Goal: Transaction & Acquisition: Register for event/course

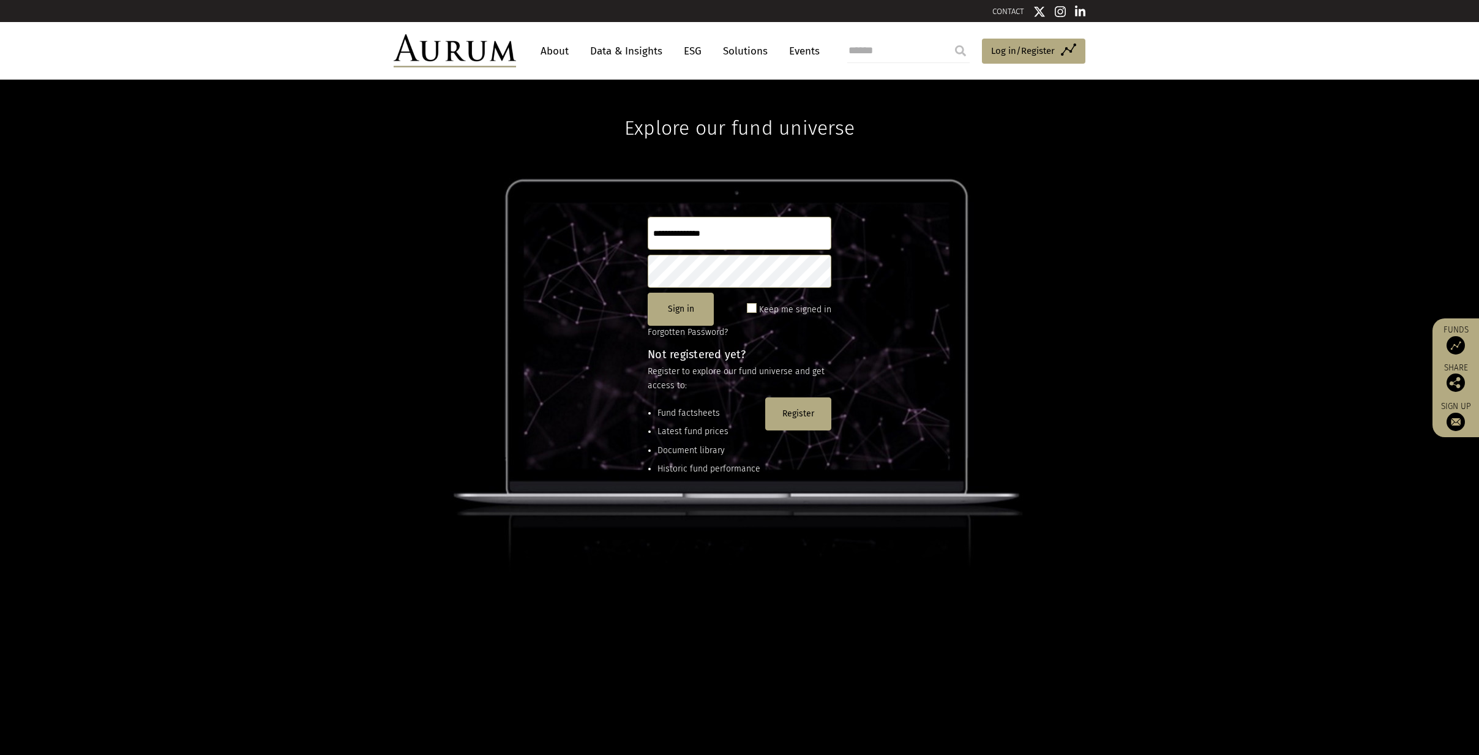
click at [556, 50] on link "About" at bounding box center [554, 51] width 40 height 23
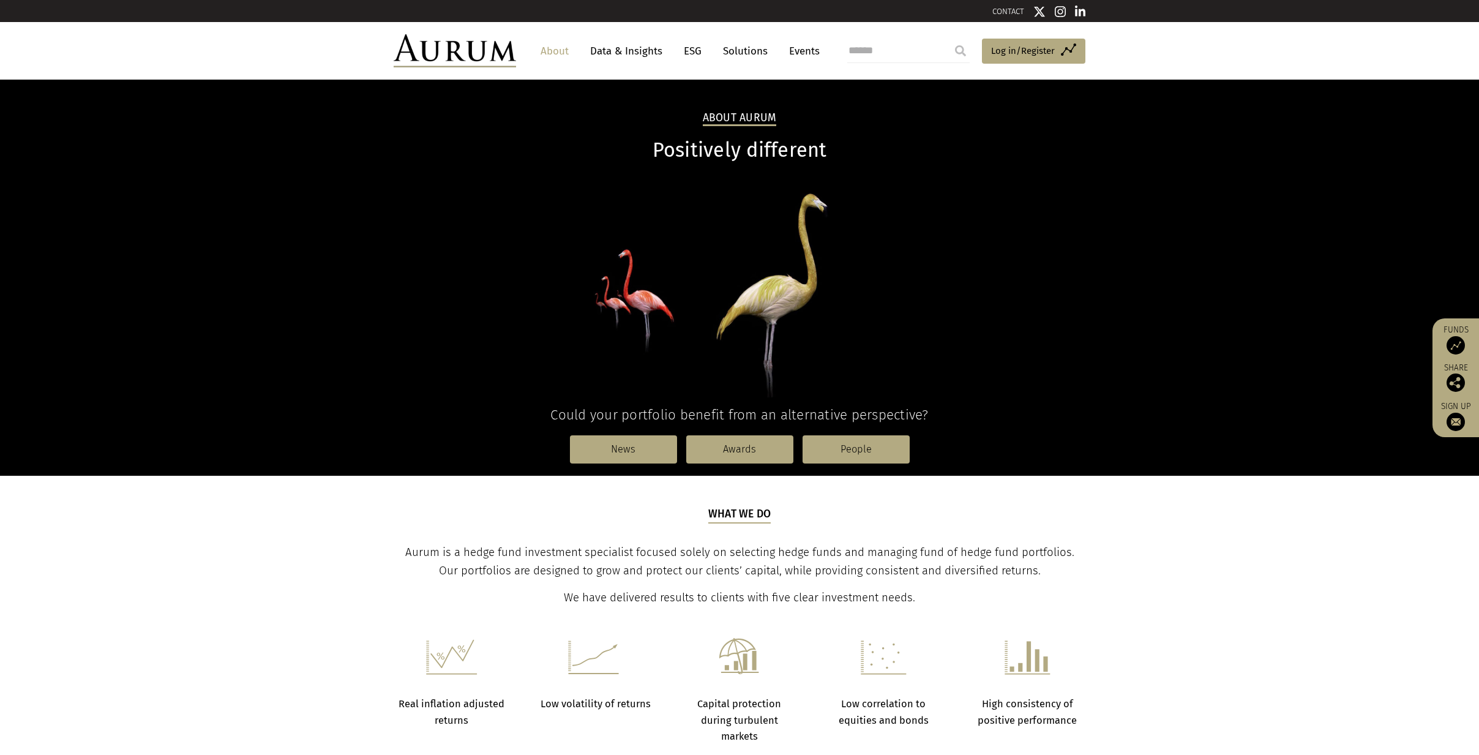
scroll to position [7, 0]
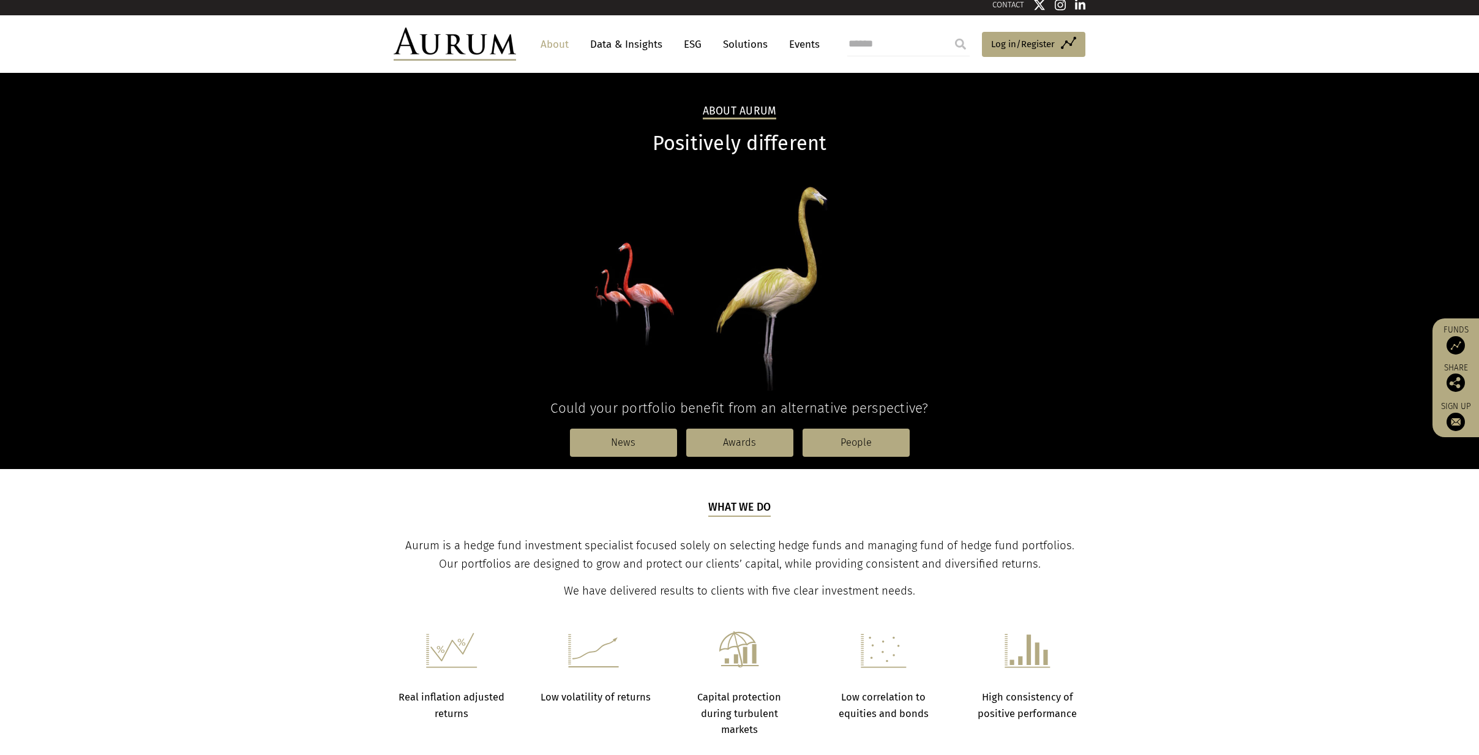
click at [1460, 429] on img at bounding box center [1455, 422] width 18 height 18
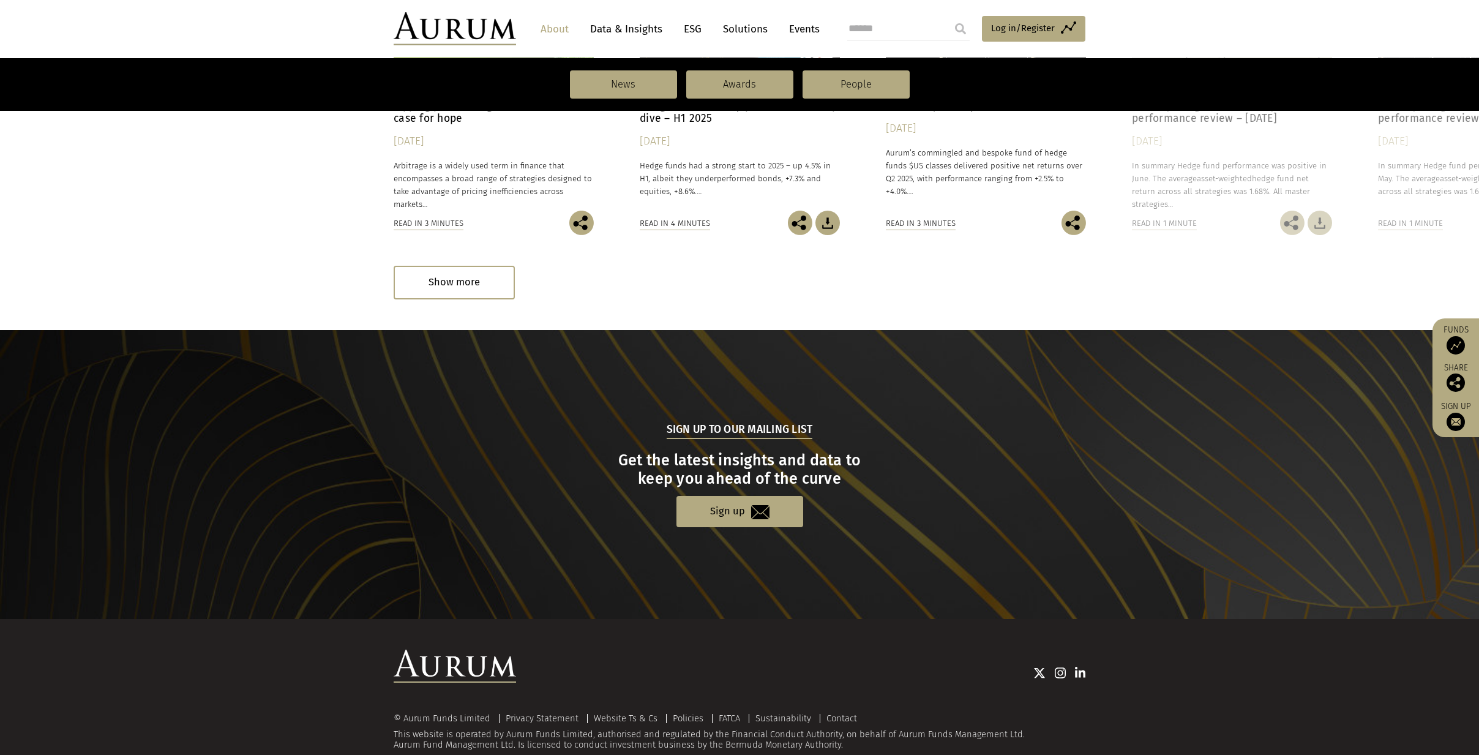
scroll to position [1064, 0]
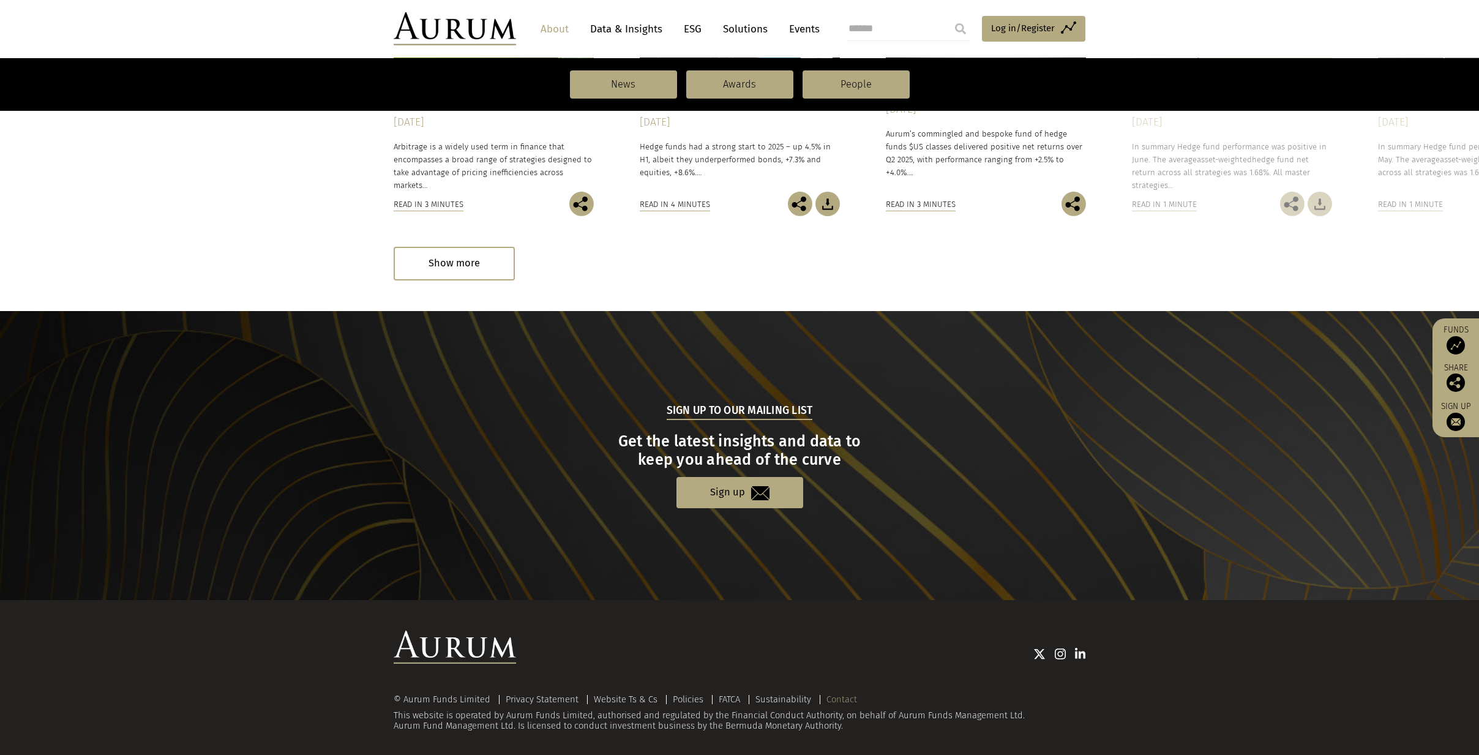
click at [838, 694] on link "Contact" at bounding box center [841, 699] width 31 height 11
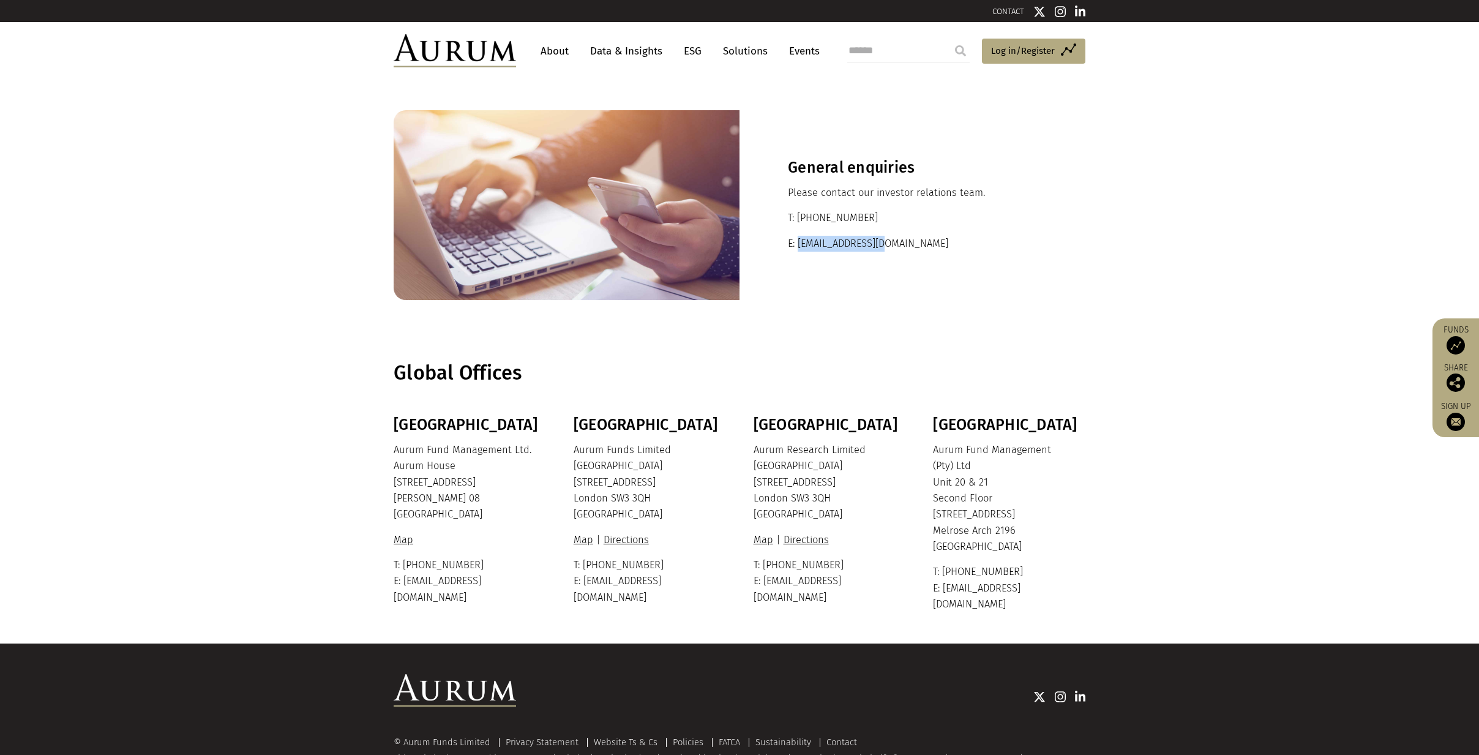
drag, startPoint x: 897, startPoint y: 241, endPoint x: 798, endPoint y: 240, distance: 99.8
click at [798, 240] on p "E: [EMAIL_ADDRESS][DOMAIN_NAME]" at bounding box center [912, 244] width 249 height 16
copy p "[EMAIL_ADDRESS][DOMAIN_NAME]"
click at [1031, 58] on span "Log in/Register" at bounding box center [1023, 50] width 64 height 15
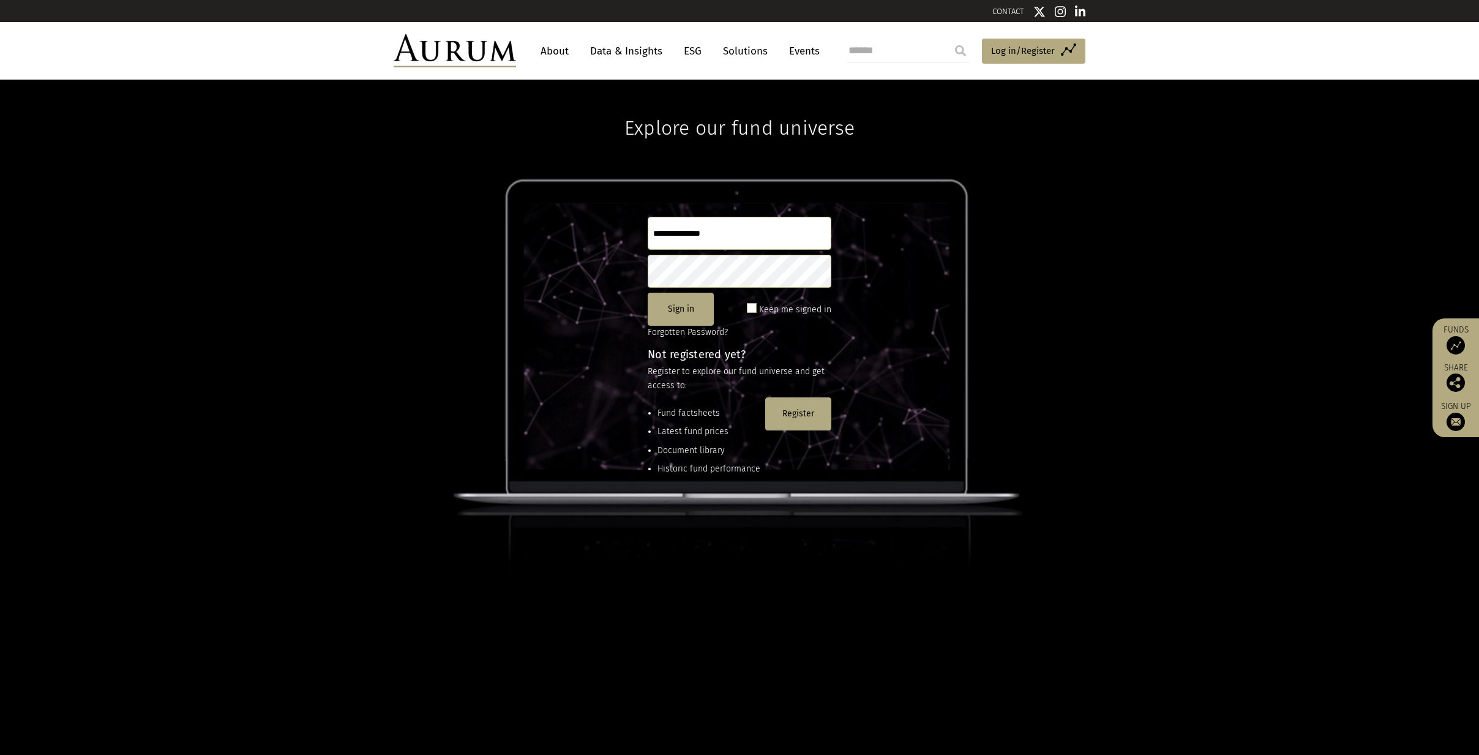
click at [752, 239] on input "text" at bounding box center [740, 233] width 184 height 33
type input "*"
click at [675, 310] on button "Sign in" at bounding box center [681, 309] width 66 height 33
click at [777, 402] on button "Register" at bounding box center [798, 413] width 66 height 33
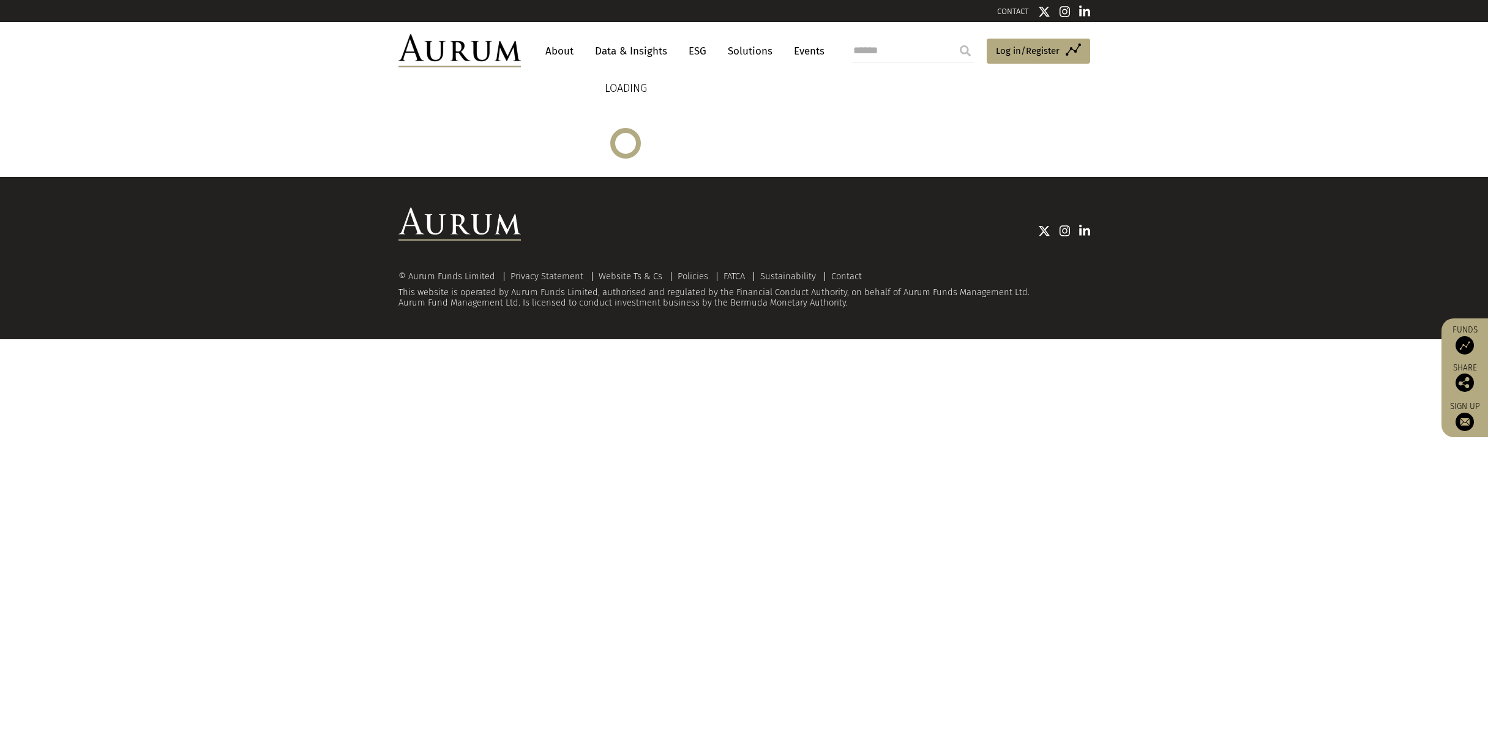
click at [1470, 425] on img at bounding box center [1465, 422] width 18 height 18
click at [1467, 423] on img at bounding box center [1465, 422] width 18 height 18
click at [1276, 339] on html "CONTACT About Data & Insights ESG Solutions Events Access Funds Log in/Register…" at bounding box center [744, 169] width 1488 height 339
click at [1465, 416] on img at bounding box center [1465, 422] width 18 height 18
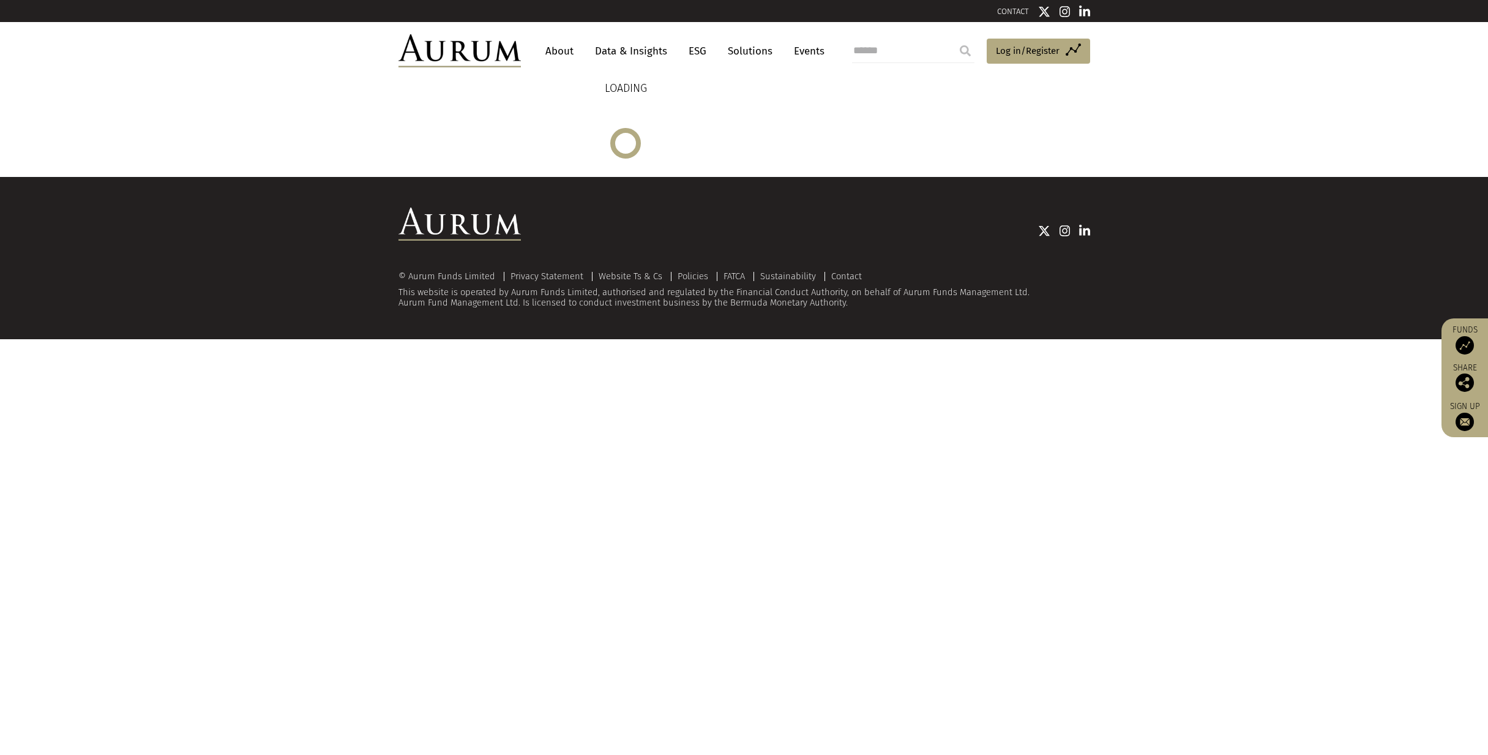
click at [1383, 291] on div "© Aurum Funds Limited Privacy Statement Website Ts & Cs Policies FATCA Sustaina…" at bounding box center [744, 258] width 1488 height 162
click at [1467, 420] on img at bounding box center [1465, 422] width 18 height 18
click at [1255, 339] on html "CONTACT About Data & Insights ESG Solutions Events Access Funds Log in/Register…" at bounding box center [744, 169] width 1488 height 339
click at [697, 53] on link "ESG" at bounding box center [698, 51] width 30 height 23
click at [858, 272] on link "Contact" at bounding box center [846, 276] width 31 height 11
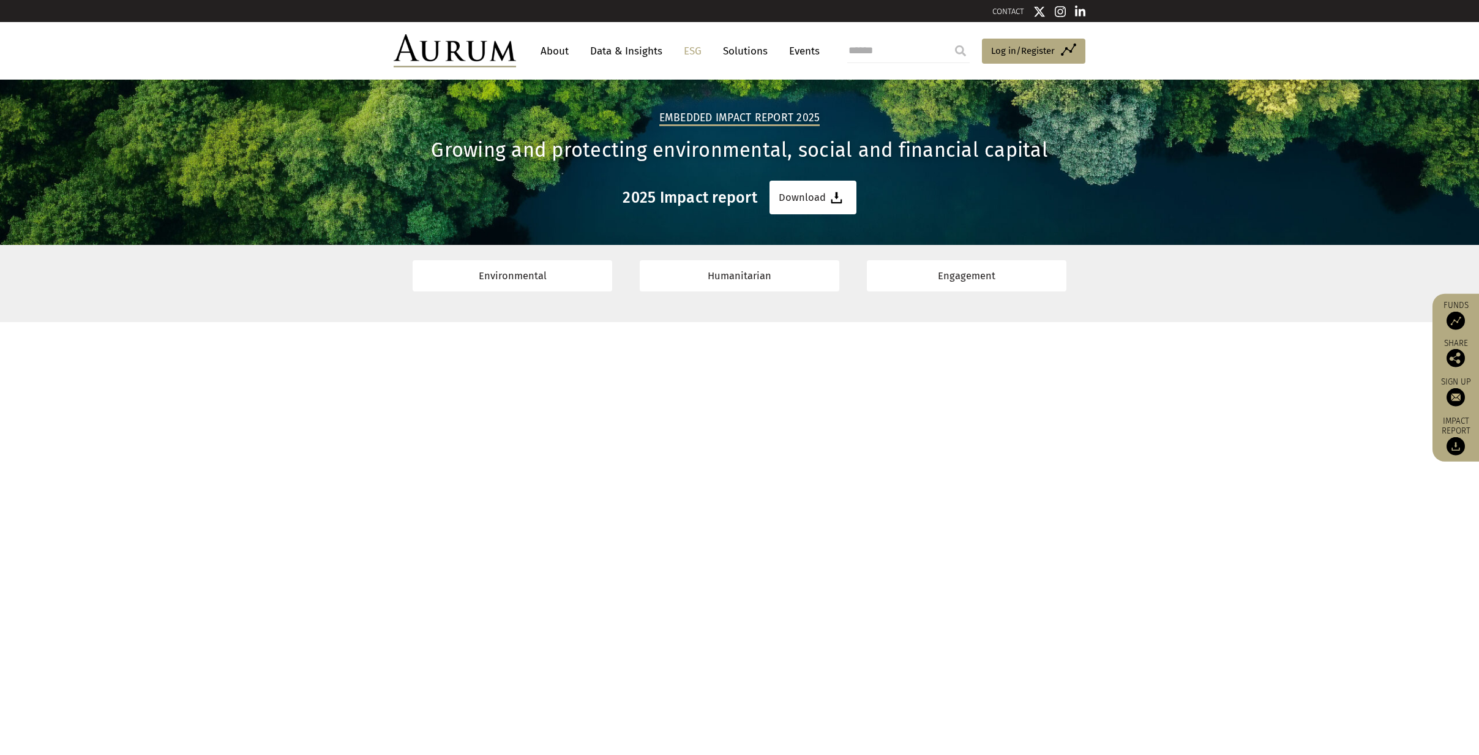
click at [1457, 444] on img at bounding box center [1455, 446] width 18 height 18
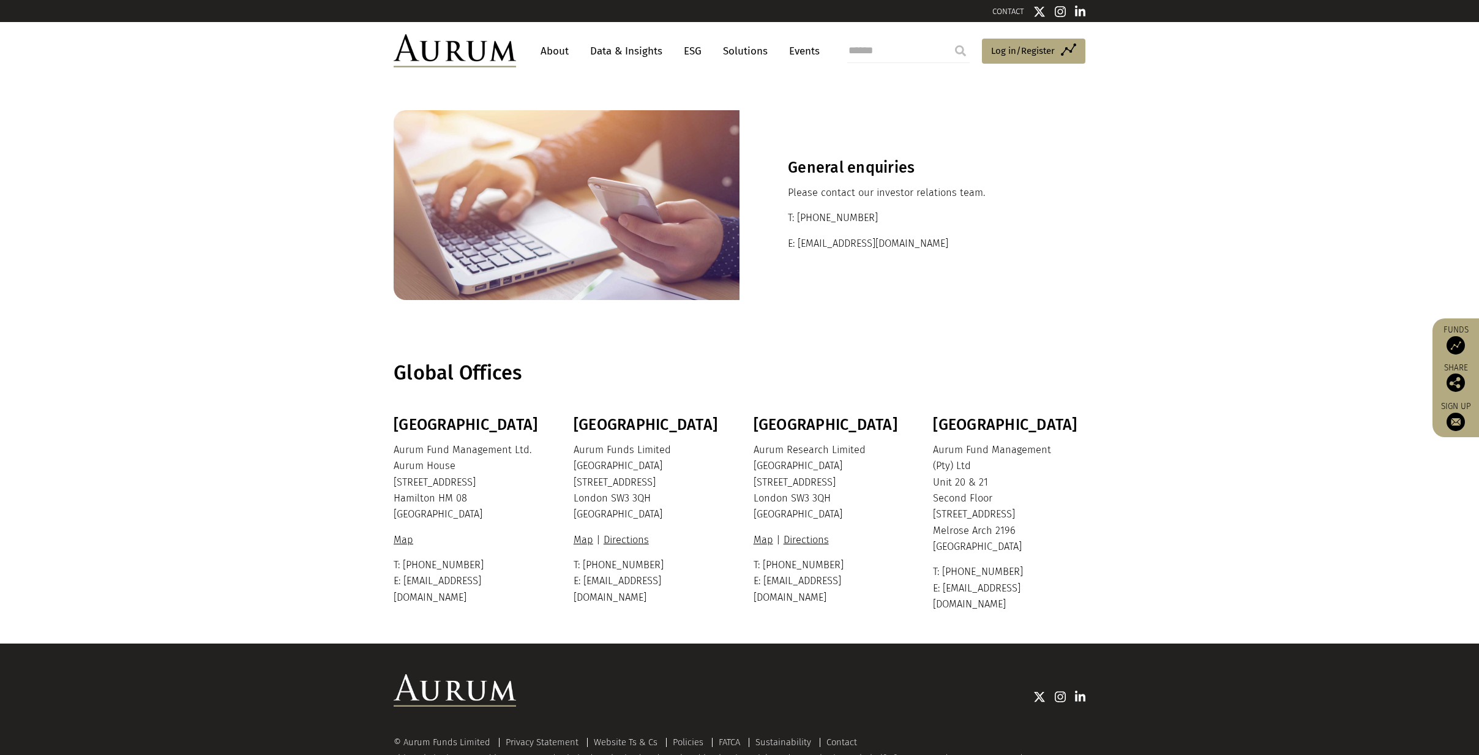
click at [861, 248] on p "E: [EMAIL_ADDRESS][DOMAIN_NAME]" at bounding box center [912, 244] width 249 height 16
drag, startPoint x: 800, startPoint y: 244, endPoint x: 897, endPoint y: 247, distance: 96.8
click at [897, 247] on p "E: [EMAIL_ADDRESS][DOMAIN_NAME]" at bounding box center [912, 244] width 249 height 16
click at [895, 245] on p "E: [EMAIL_ADDRESS][DOMAIN_NAME]" at bounding box center [912, 244] width 249 height 16
drag, startPoint x: 891, startPoint y: 244, endPoint x: 796, endPoint y: 243, distance: 94.9
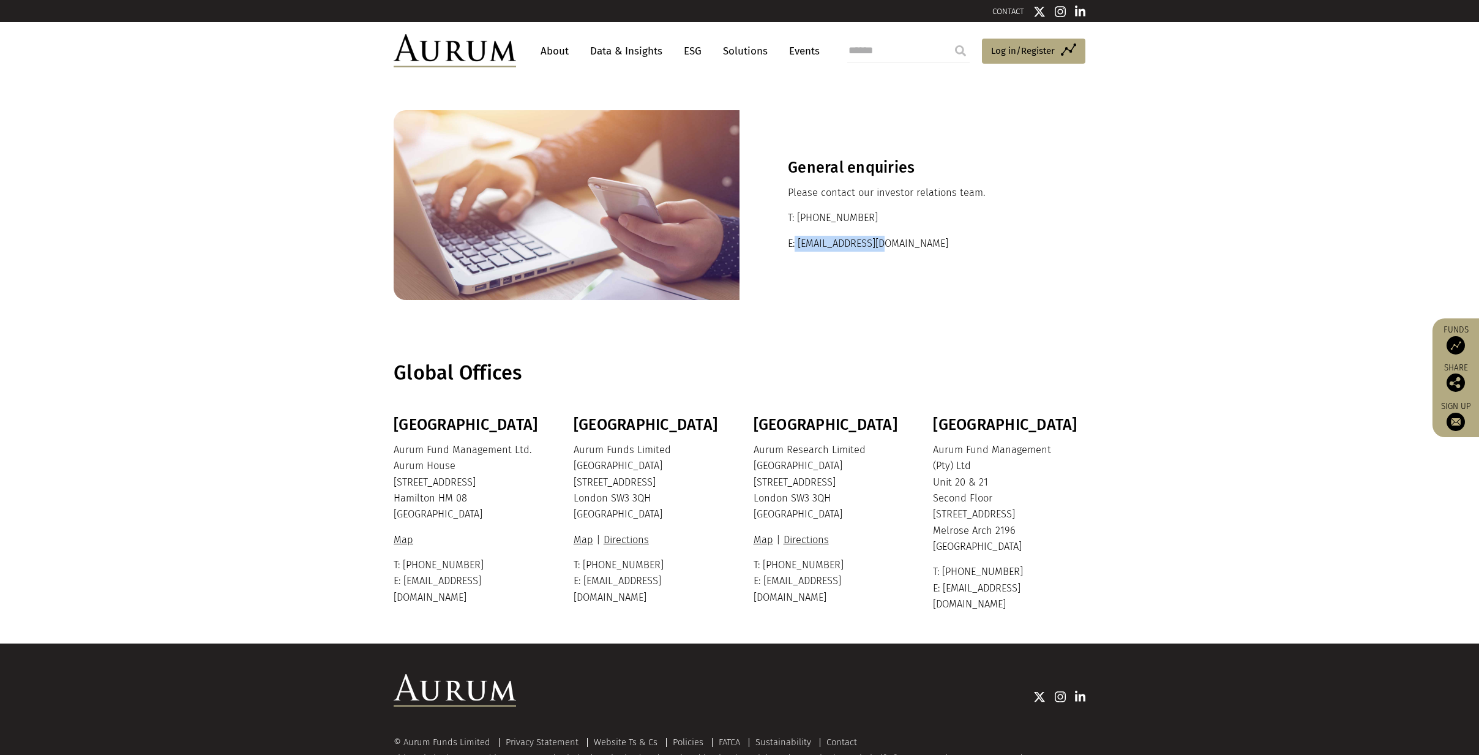
click at [796, 243] on p "E: [EMAIL_ADDRESS][DOMAIN_NAME]" at bounding box center [912, 244] width 249 height 16
copy p "[EMAIL_ADDRESS][DOMAIN_NAME]"
click at [1047, 51] on span "Log in/Register" at bounding box center [1023, 50] width 64 height 15
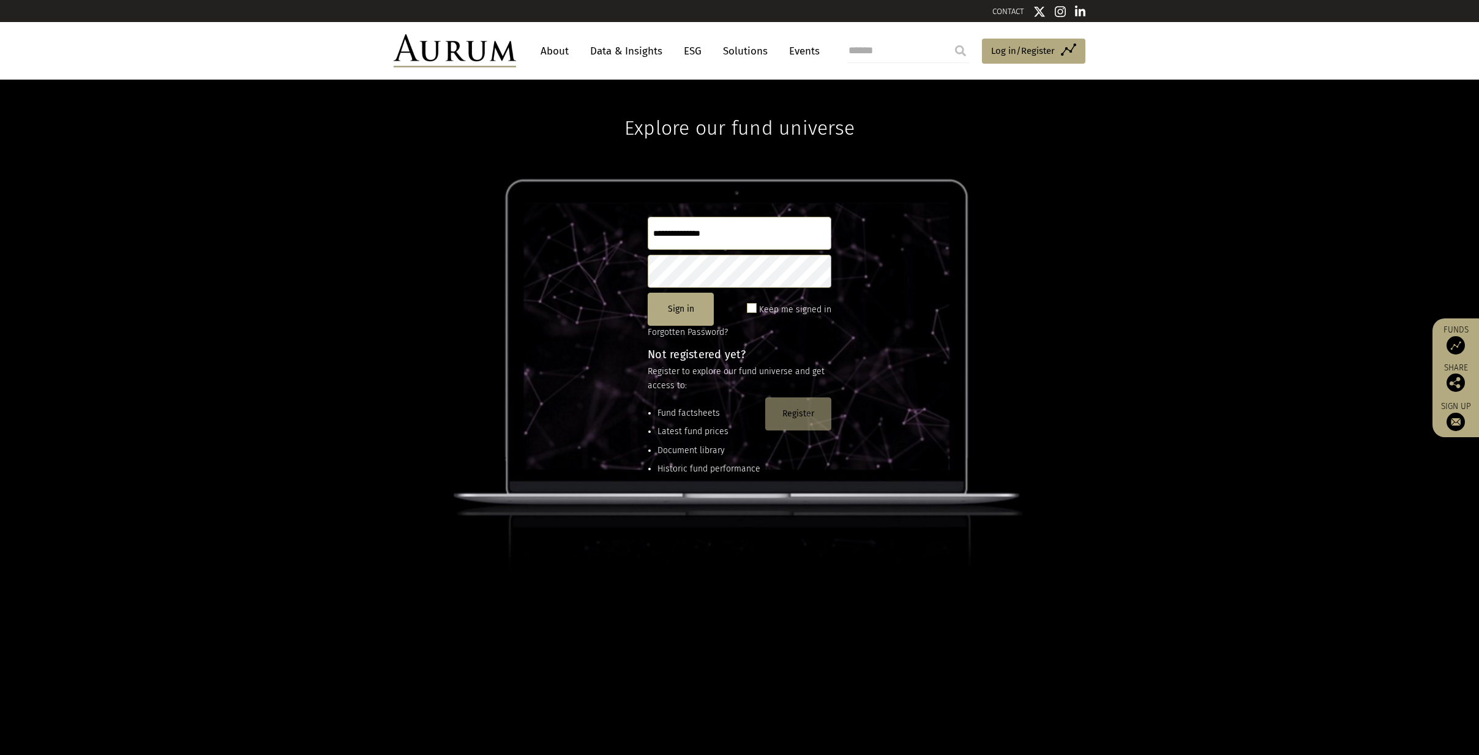
click at [804, 411] on button "Register" at bounding box center [798, 413] width 66 height 33
